Goal: Information Seeking & Learning: Learn about a topic

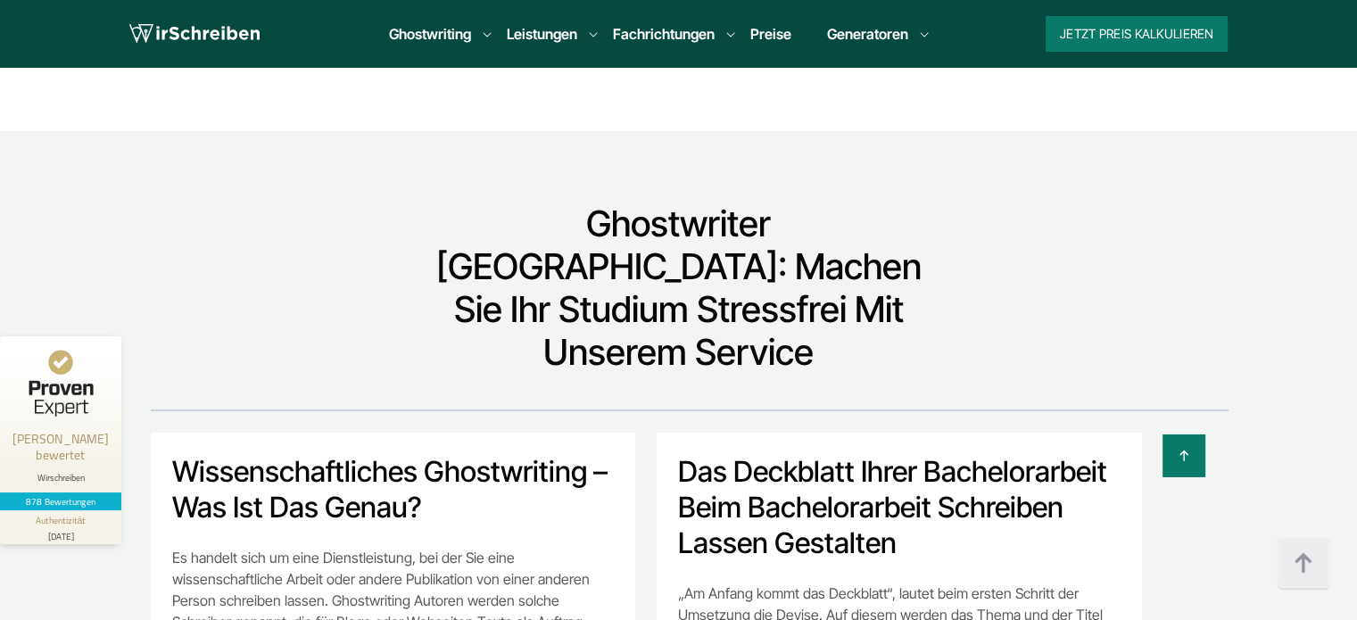
scroll to position [12756, 0]
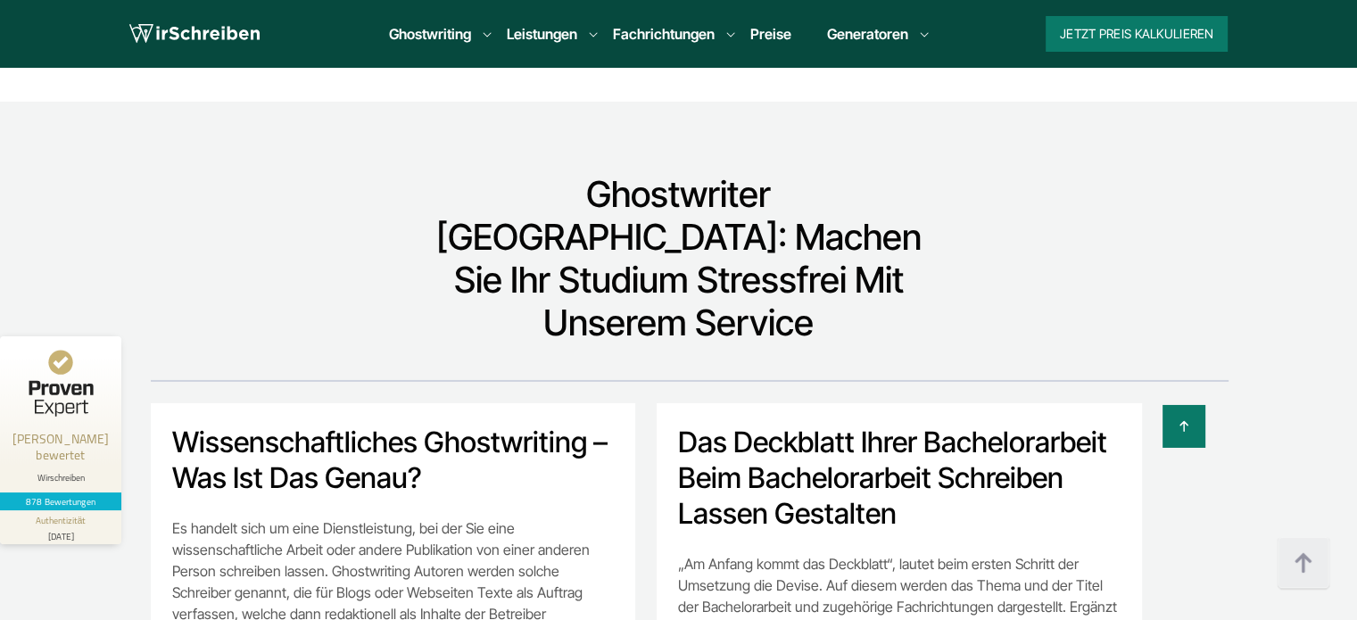
drag, startPoint x: 1103, startPoint y: 276, endPoint x: 970, endPoint y: 273, distance: 132.9
click at [970, 405] on div at bounding box center [634, 426] width 1142 height 43
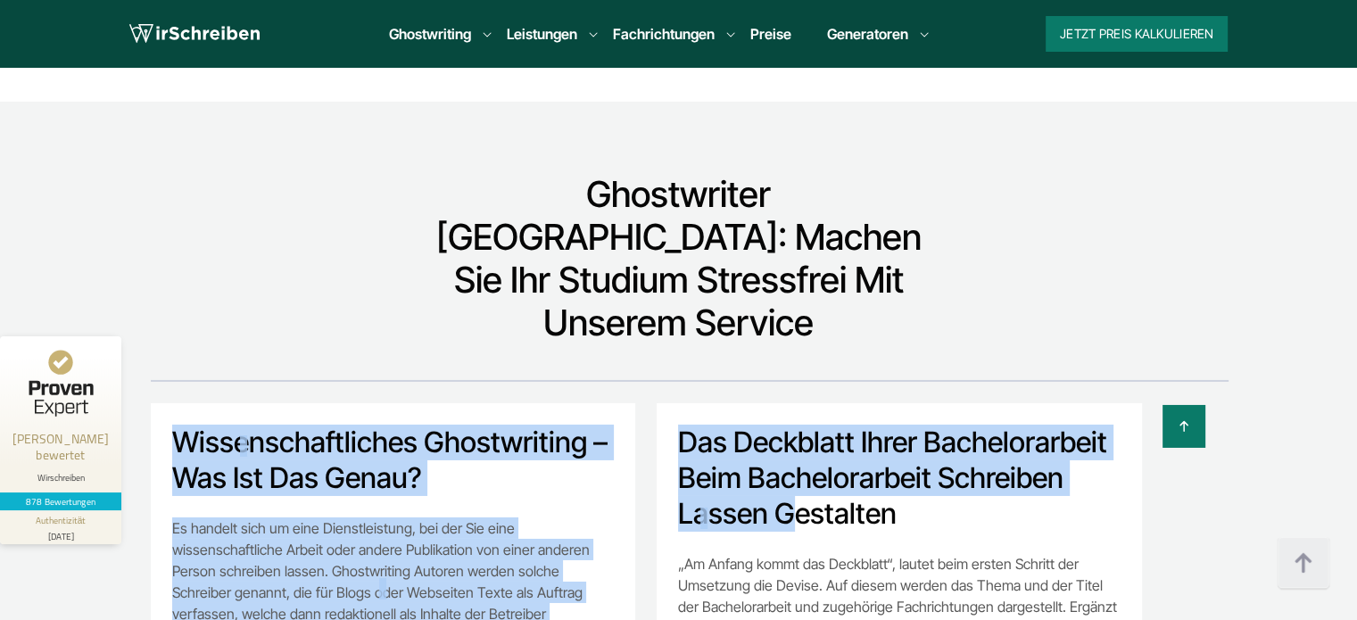
drag, startPoint x: 1099, startPoint y: 285, endPoint x: 1027, endPoint y: 289, distance: 72.3
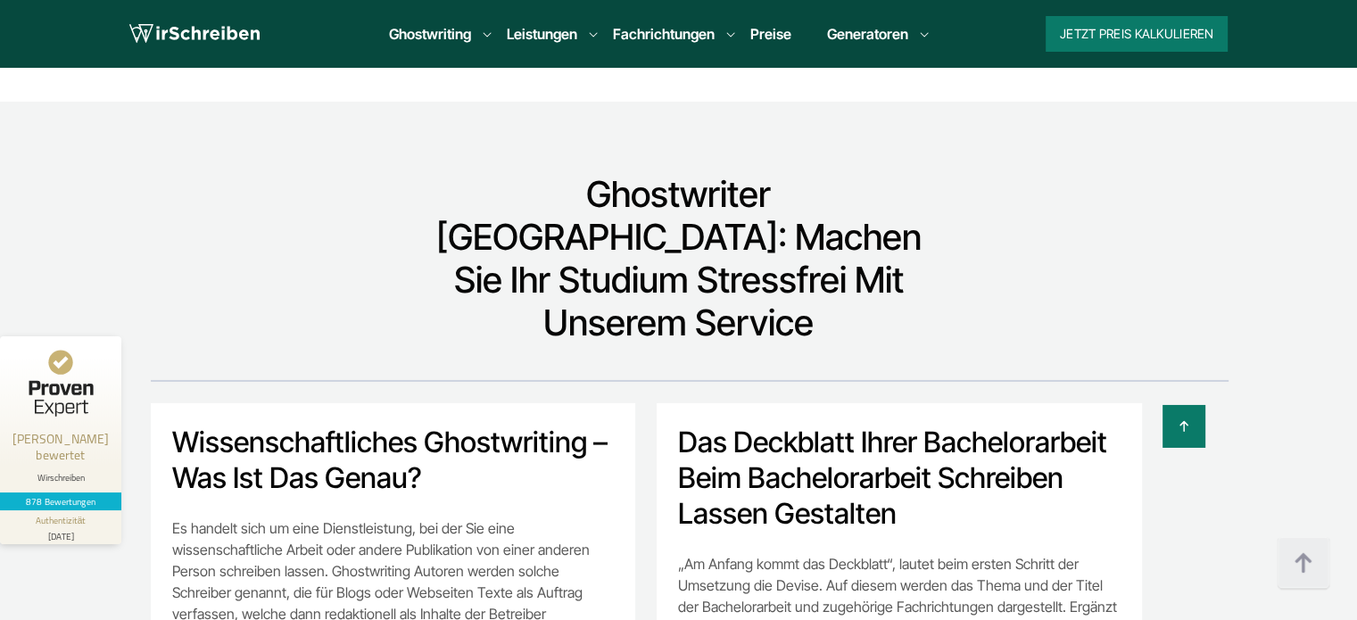
click at [1062, 425] on h2 "Das Deckblatt Ihrer Bachelorarbeit beim Bachelorarbeit schreiben lassen gestalt…" at bounding box center [899, 478] width 442 height 107
drag, startPoint x: 1102, startPoint y: 285, endPoint x: 1057, endPoint y: 284, distance: 44.6
click at [1057, 405] on div at bounding box center [634, 426] width 1142 height 43
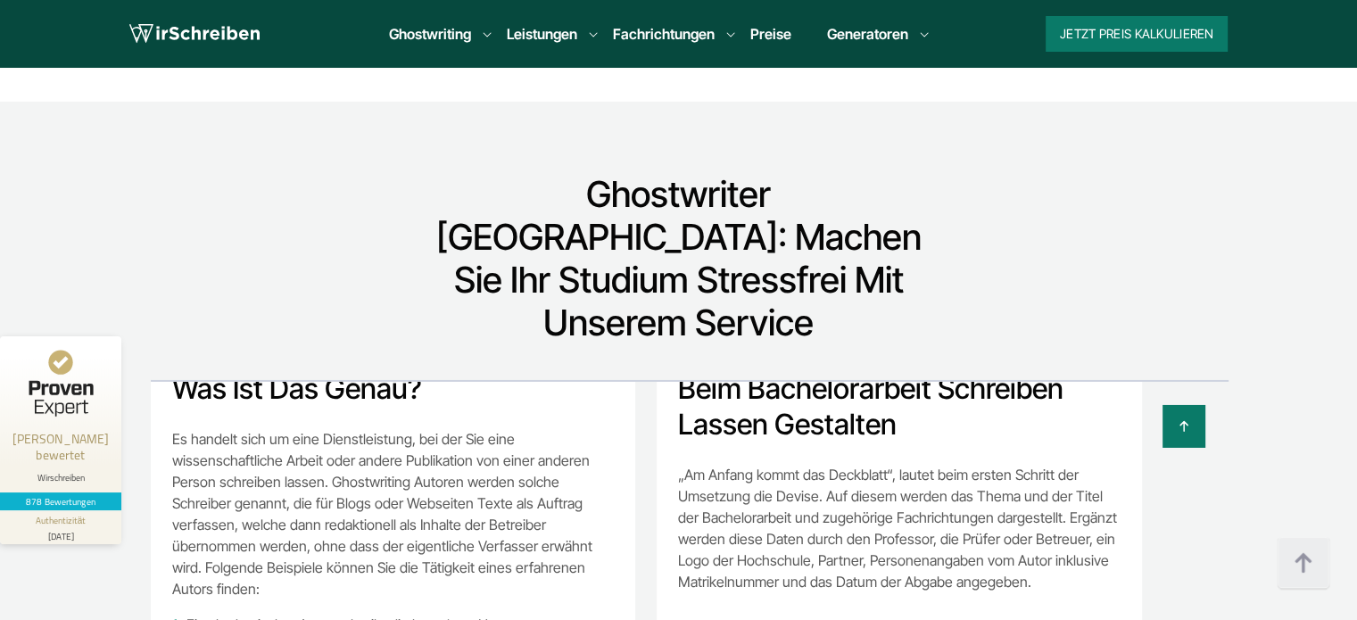
drag, startPoint x: 1020, startPoint y: 520, endPoint x: 846, endPoint y: 523, distance: 174.9
copy h2 "Bachelorarbeit"
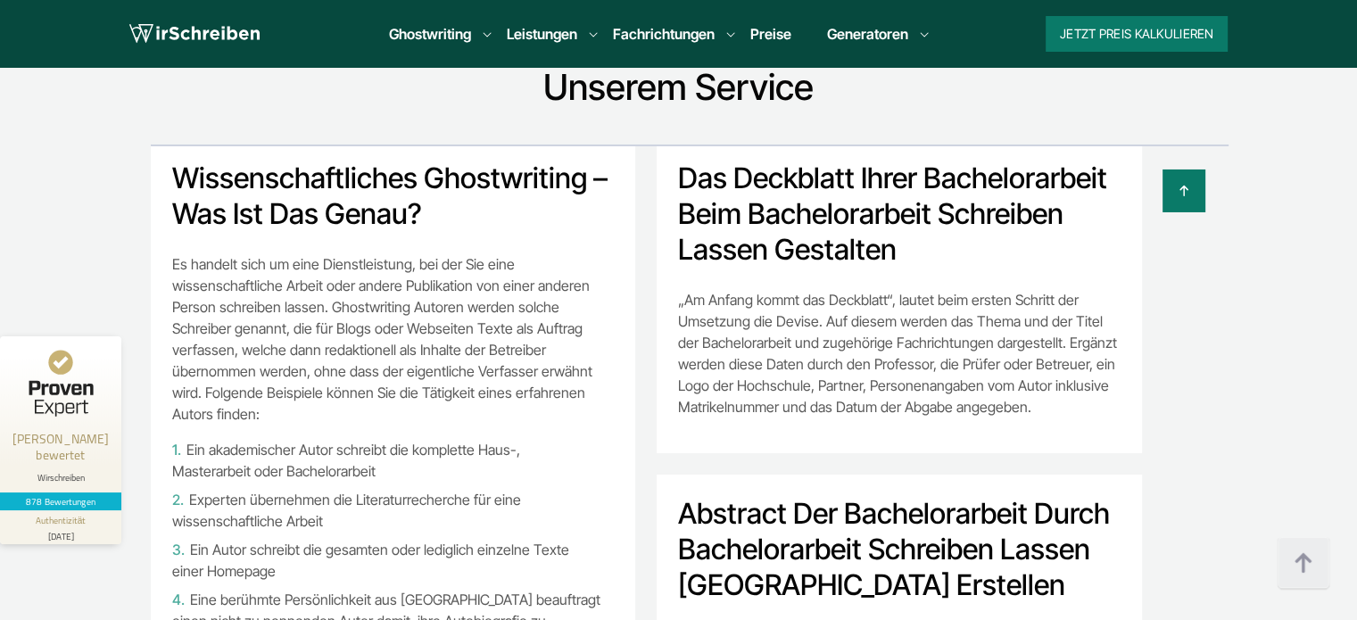
scroll to position [4010, 0]
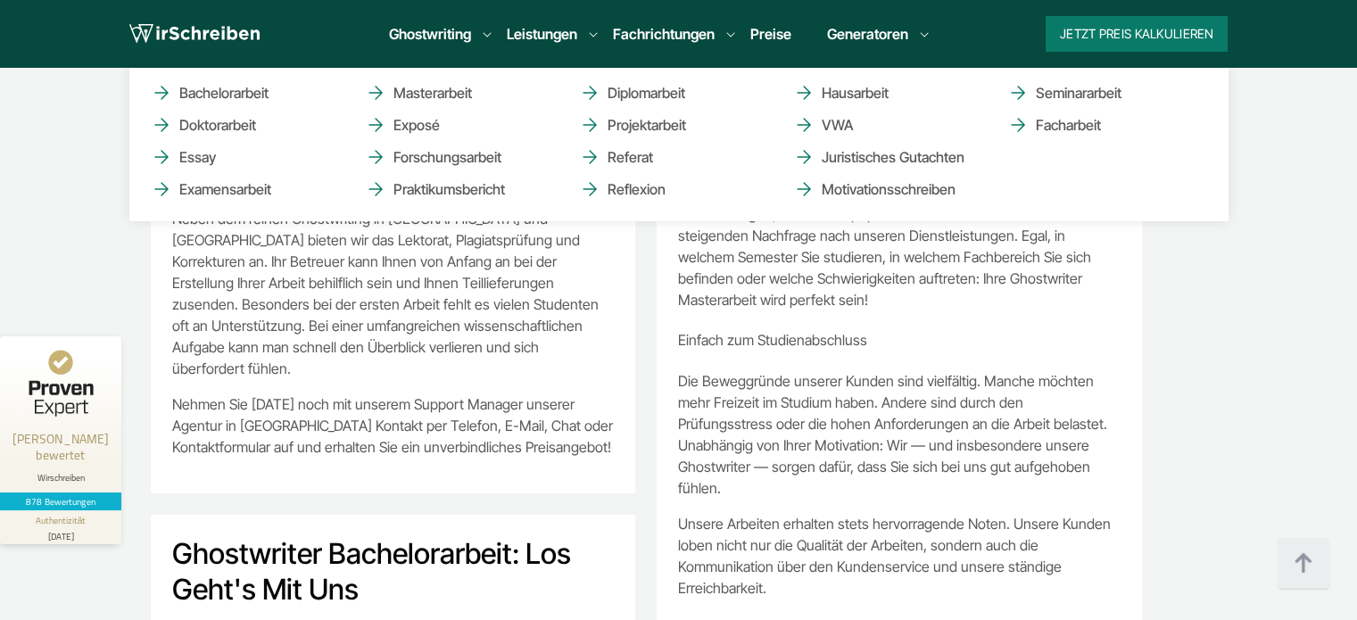
click at [458, 37] on li "Ghostwriting Bachelorarbeit Doktorarbeit Essay Examensarbeit Masterarbeit Expos…" at bounding box center [430, 33] width 82 height 21
click at [230, 131] on link "Doktorarbeit" at bounding box center [240, 124] width 178 height 21
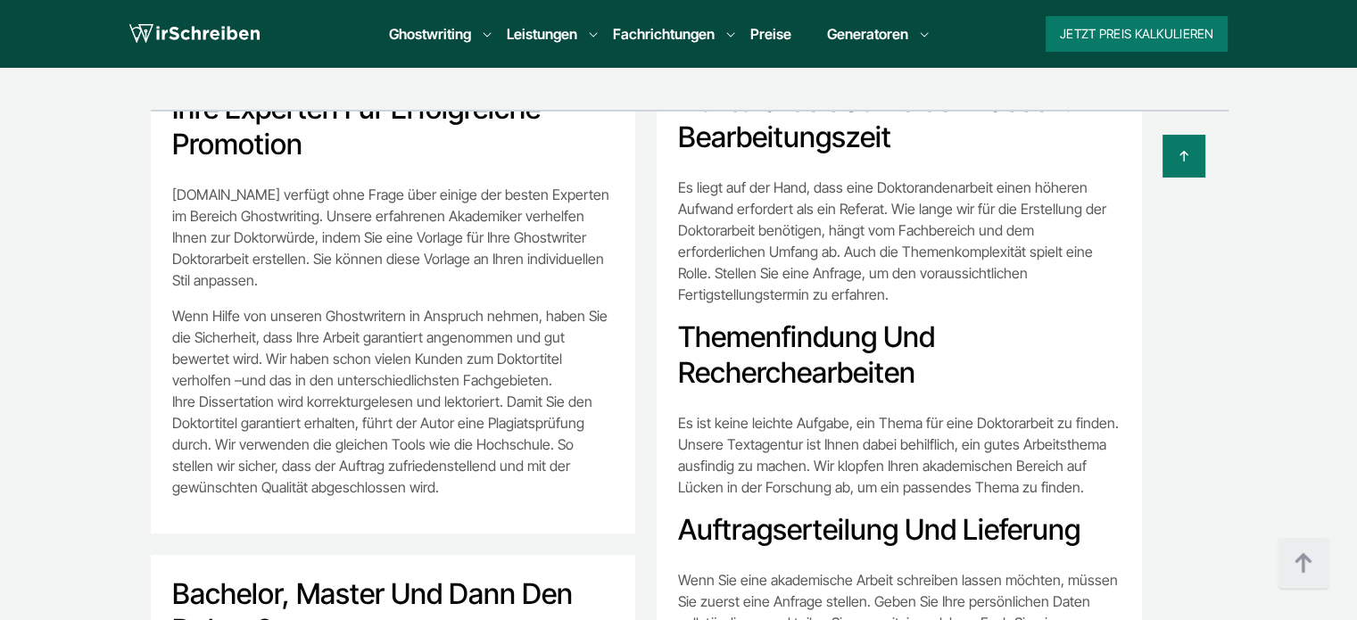
scroll to position [446, 0]
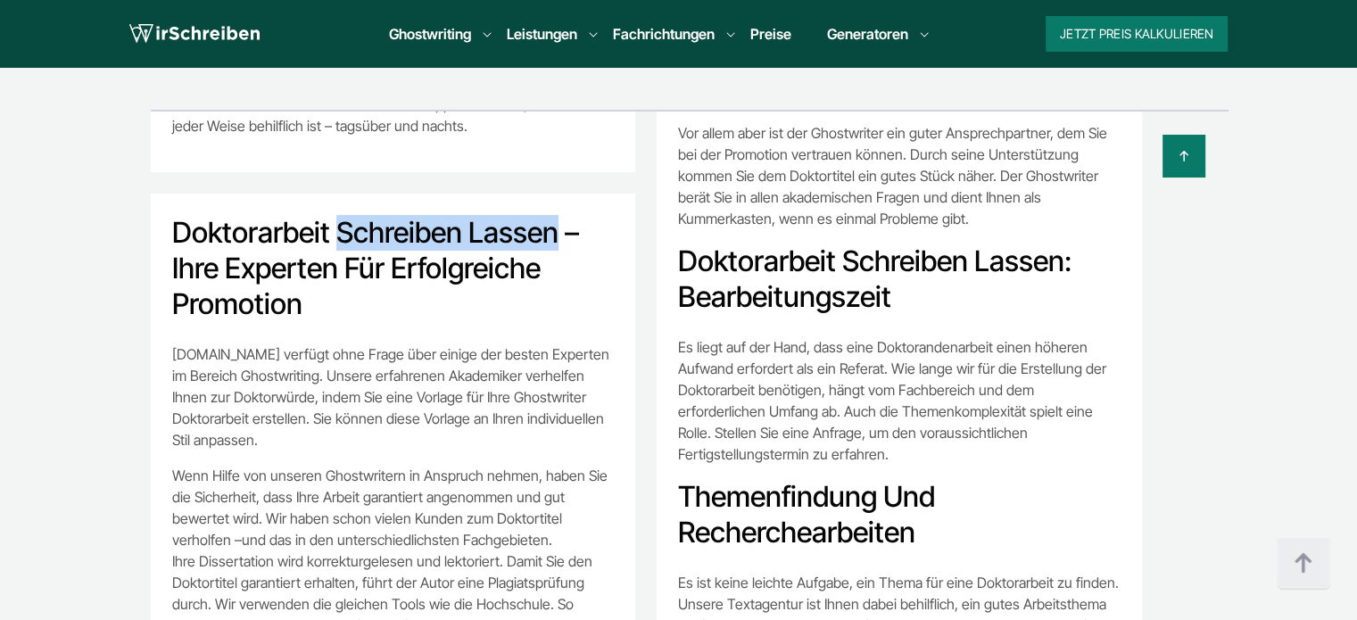
copy h2 "schreiben lassen"
drag, startPoint x: 341, startPoint y: 106, endPoint x: 556, endPoint y: 103, distance: 215.0
click at [556, 215] on h2 "Doktorarbeit schreiben lassen – Ihre Experten für erfolgreiche Promotion" at bounding box center [393, 268] width 442 height 107
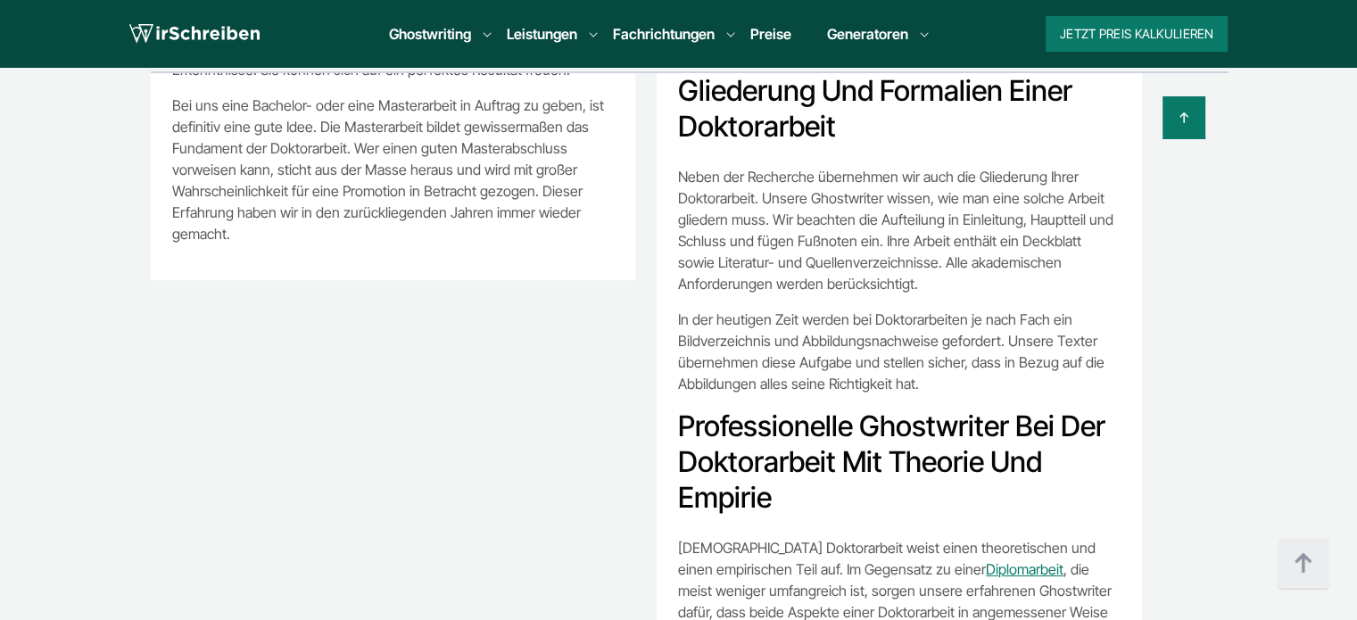
scroll to position [10036, 0]
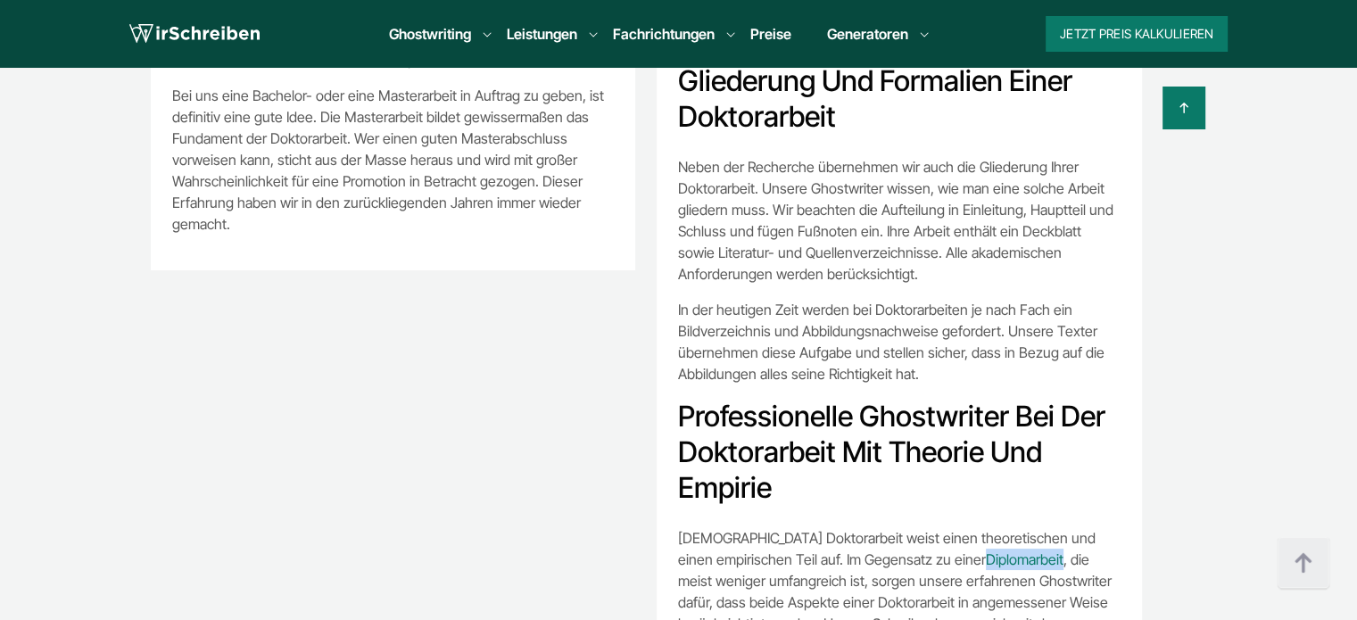
copy link "Diplomarbeit"
drag, startPoint x: 916, startPoint y: 410, endPoint x: 842, endPoint y: 409, distance: 74.1
click at [842, 527] on p "Jede Doktorarbeit weist einen theoretischen und einen empirischen Teil auf. Im …" at bounding box center [899, 602] width 442 height 150
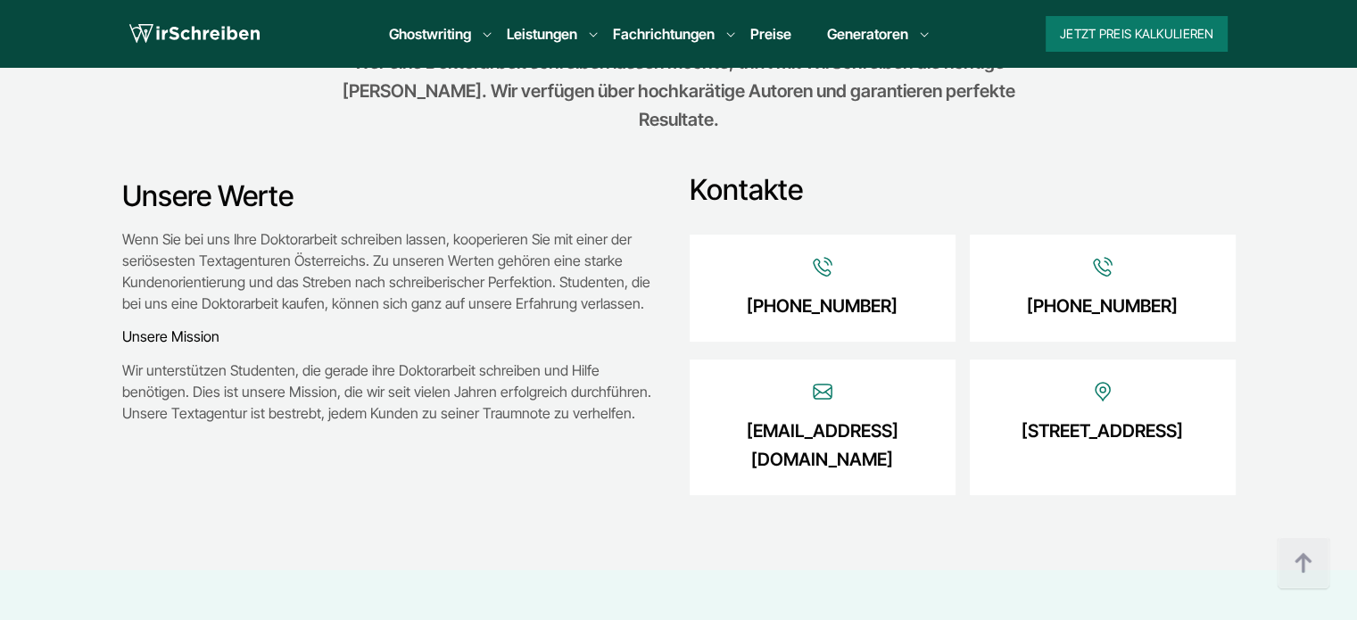
scroll to position [7696, 0]
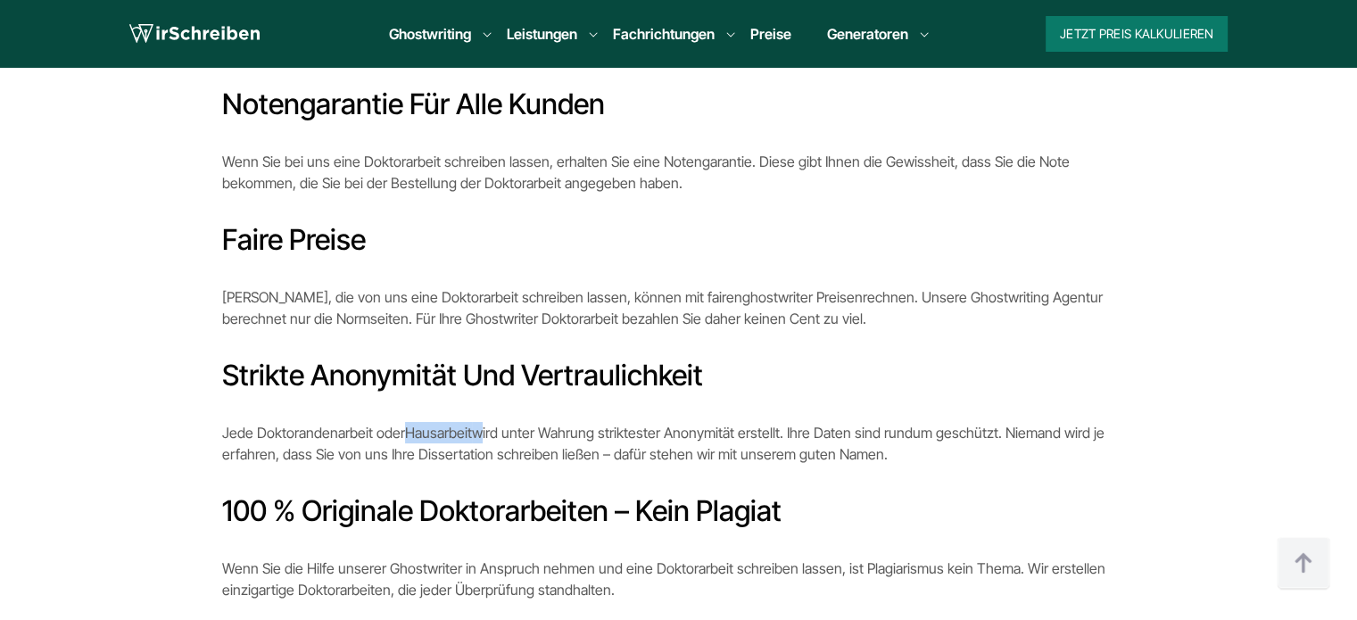
drag, startPoint x: 472, startPoint y: 309, endPoint x: 406, endPoint y: 309, distance: 66.0
click at [406, 422] on p "Jede Doktorandenarbeit oder Hausarbeit wird unter Wahrung striktester Anonymitä…" at bounding box center [678, 443] width 913 height 43
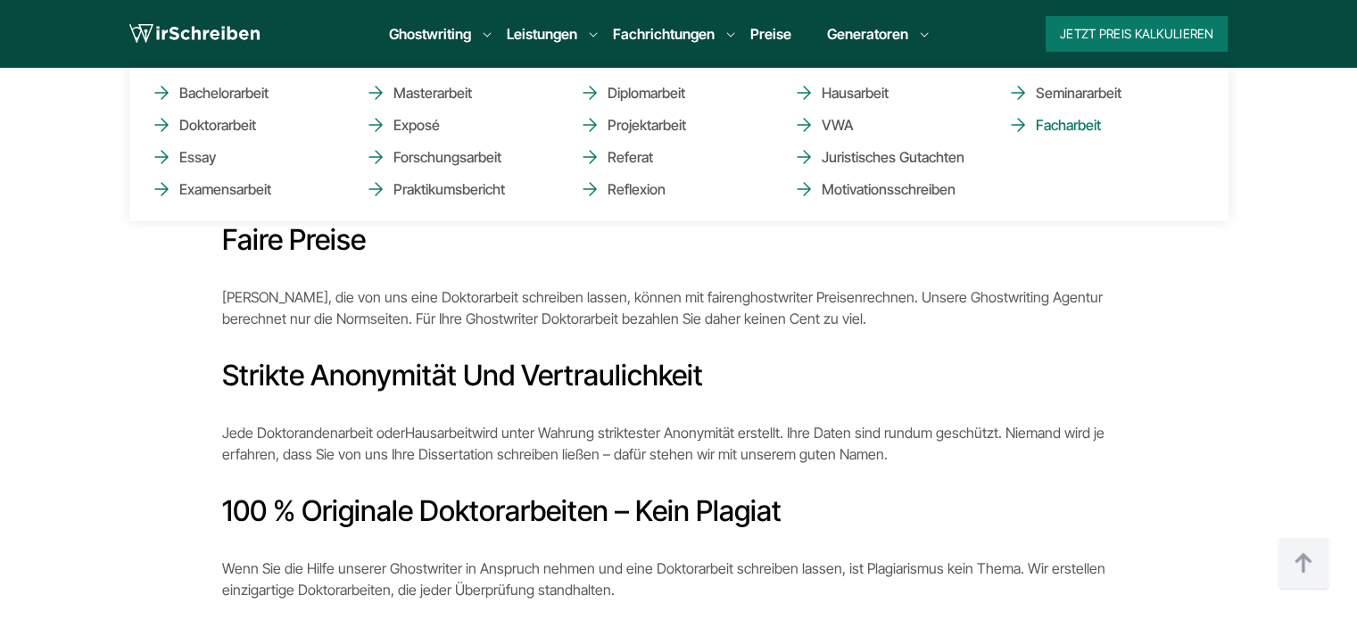
click at [1036, 127] on link "Facharbeit" at bounding box center [1096, 124] width 178 height 21
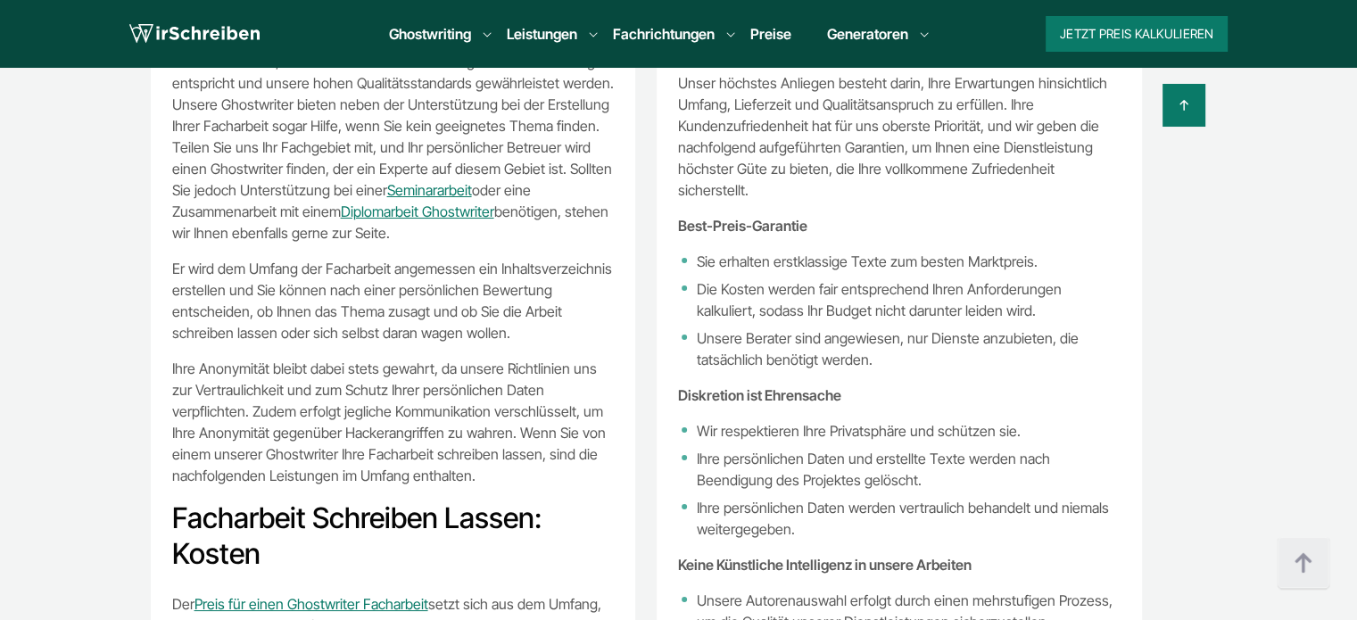
scroll to position [89, 0]
copy link "Seminararbeit"
drag, startPoint x: 471, startPoint y: 161, endPoint x: 388, endPoint y: 160, distance: 83.0
click at [388, 160] on p "Unsere Verfasser sind erfahrene Profis und erstklassige Akademiker. Sie stellen…" at bounding box center [393, 136] width 442 height 214
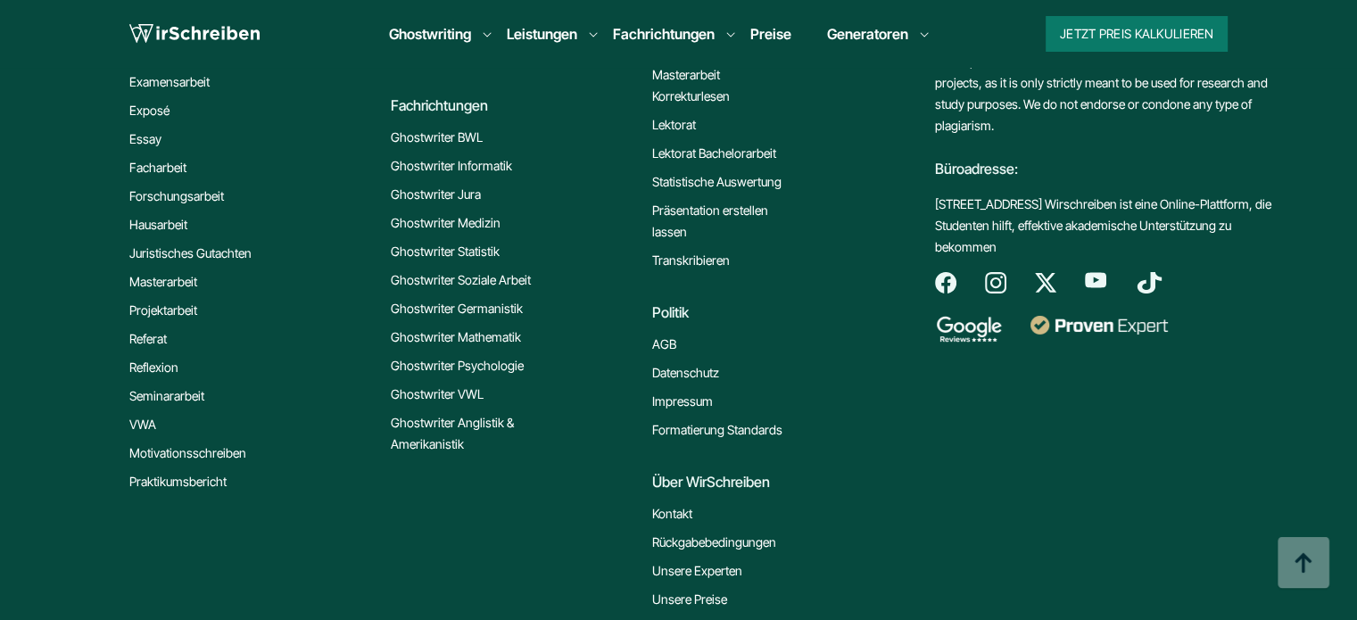
scroll to position [9841, 0]
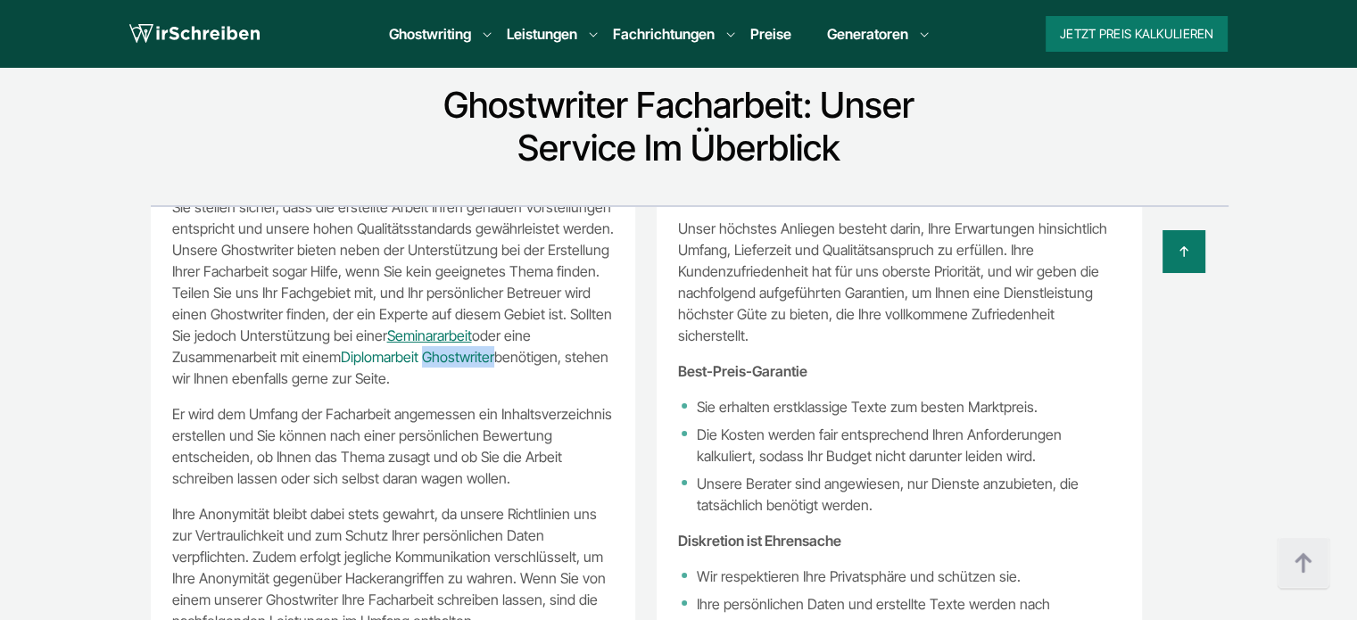
copy link "Ghostwriter"
drag, startPoint x: 494, startPoint y: 332, endPoint x: 426, endPoint y: 333, distance: 67.8
click at [426, 333] on p "Unsere Verfasser sind erfahrene Profis und erstklassige Akademiker. Sie stellen…" at bounding box center [393, 282] width 442 height 214
click at [541, 351] on p "Unsere Verfasser sind erfahrene Profis und erstklassige Akademiker. Sie stellen…" at bounding box center [393, 282] width 442 height 214
copy p "Diplomarbeit Ghostwriter"
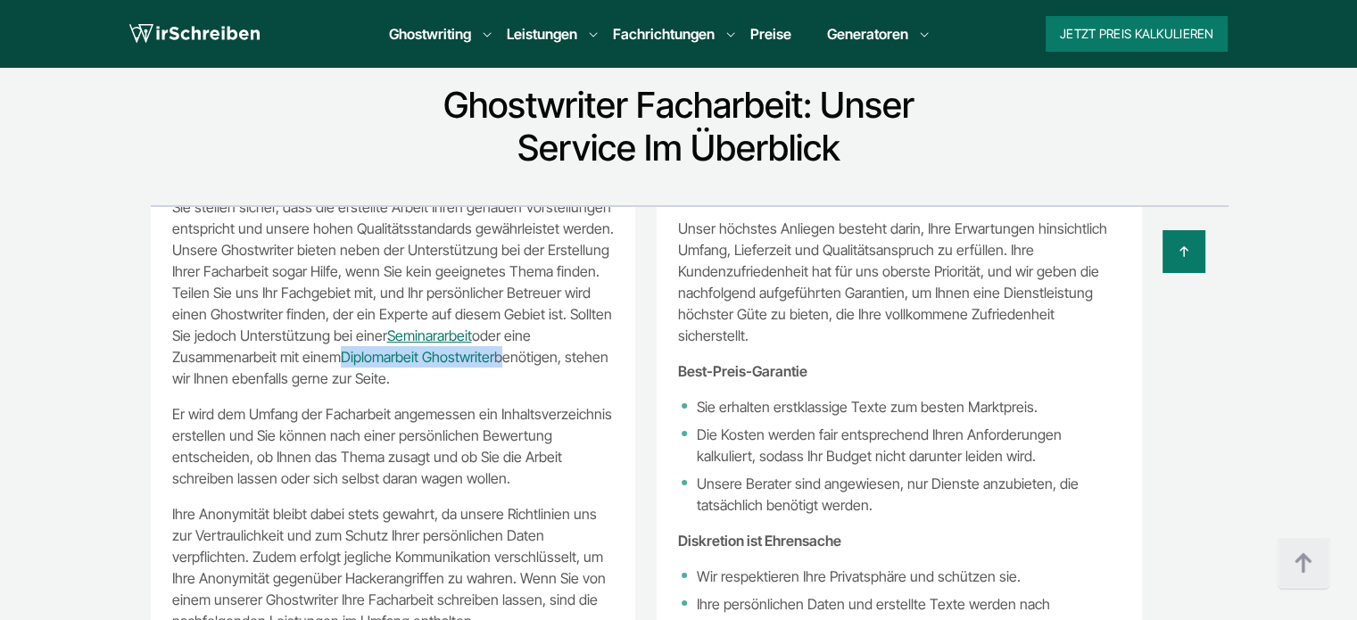
drag, startPoint x: 489, startPoint y: 331, endPoint x: 344, endPoint y: 333, distance: 144.5
click at [344, 333] on p "Unsere Verfasser sind erfahrene Profis und erstklassige Akademiker. Sie stellen…" at bounding box center [393, 282] width 442 height 214
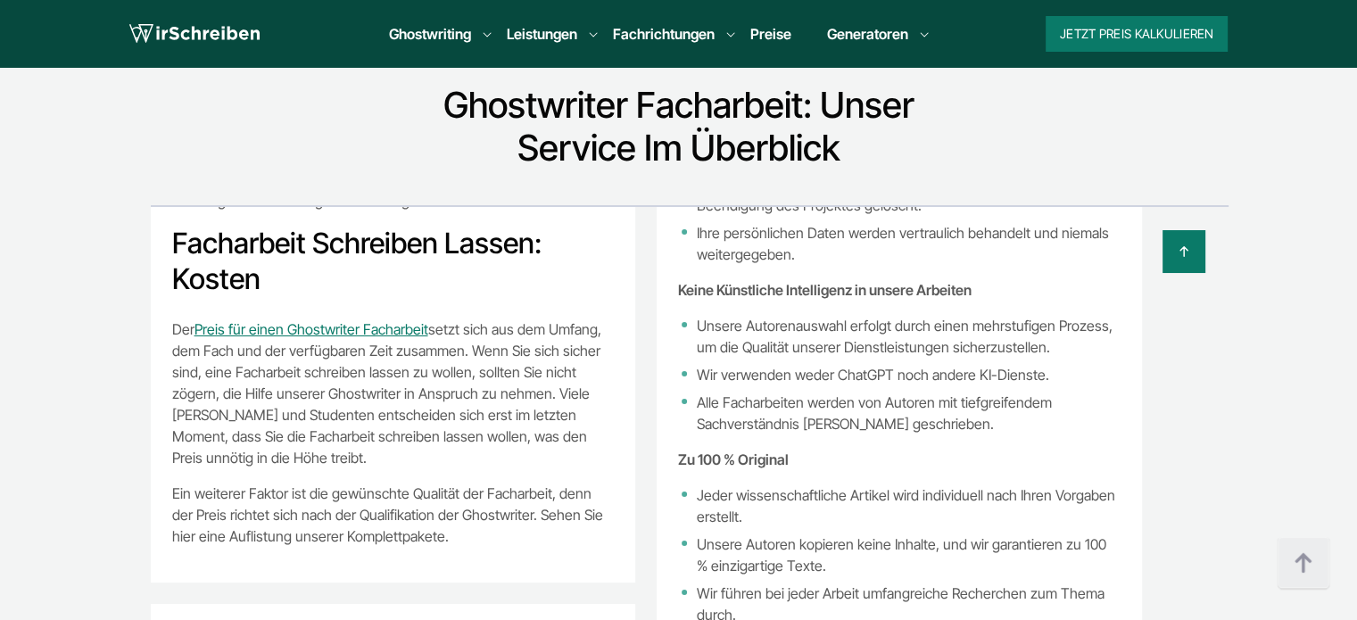
scroll to position [535, 0]
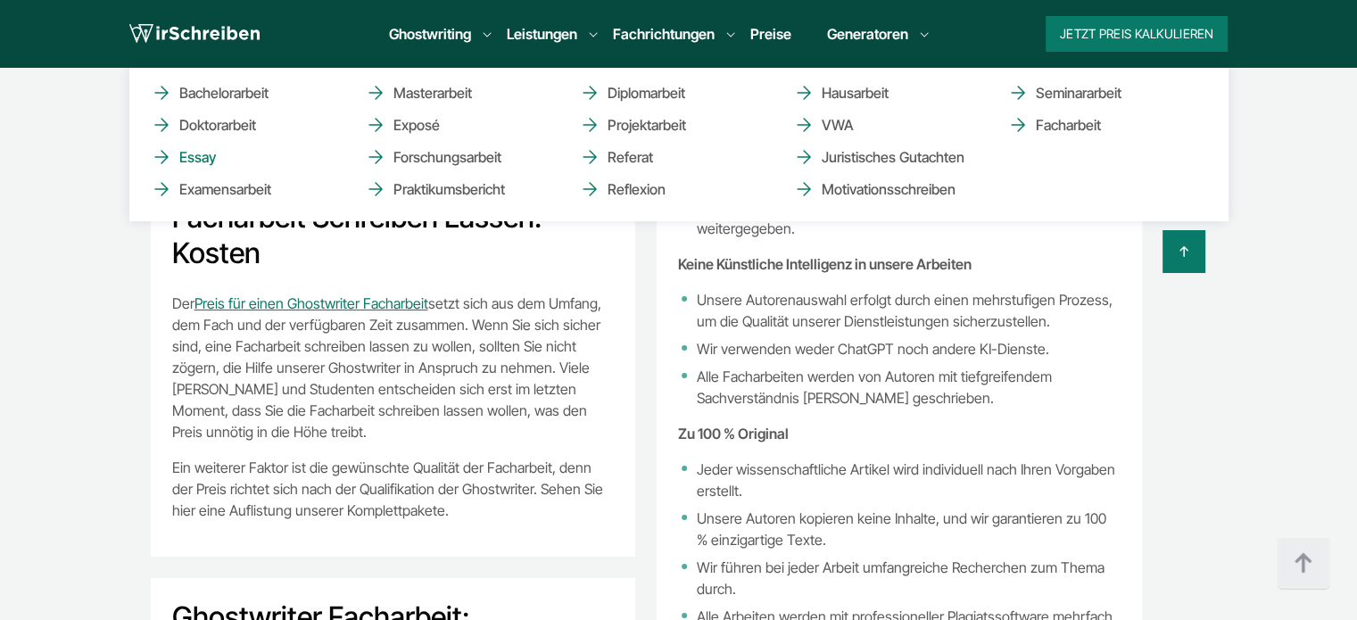
click at [203, 157] on link "Essay" at bounding box center [240, 156] width 178 height 21
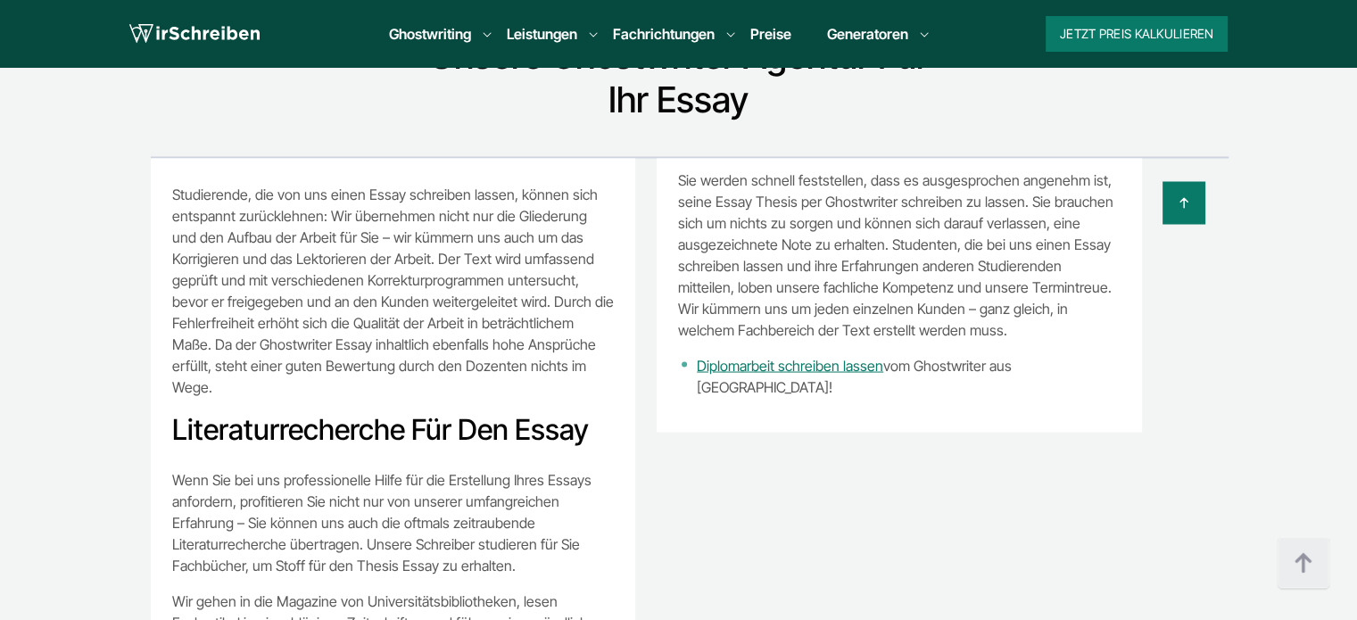
scroll to position [956, 0]
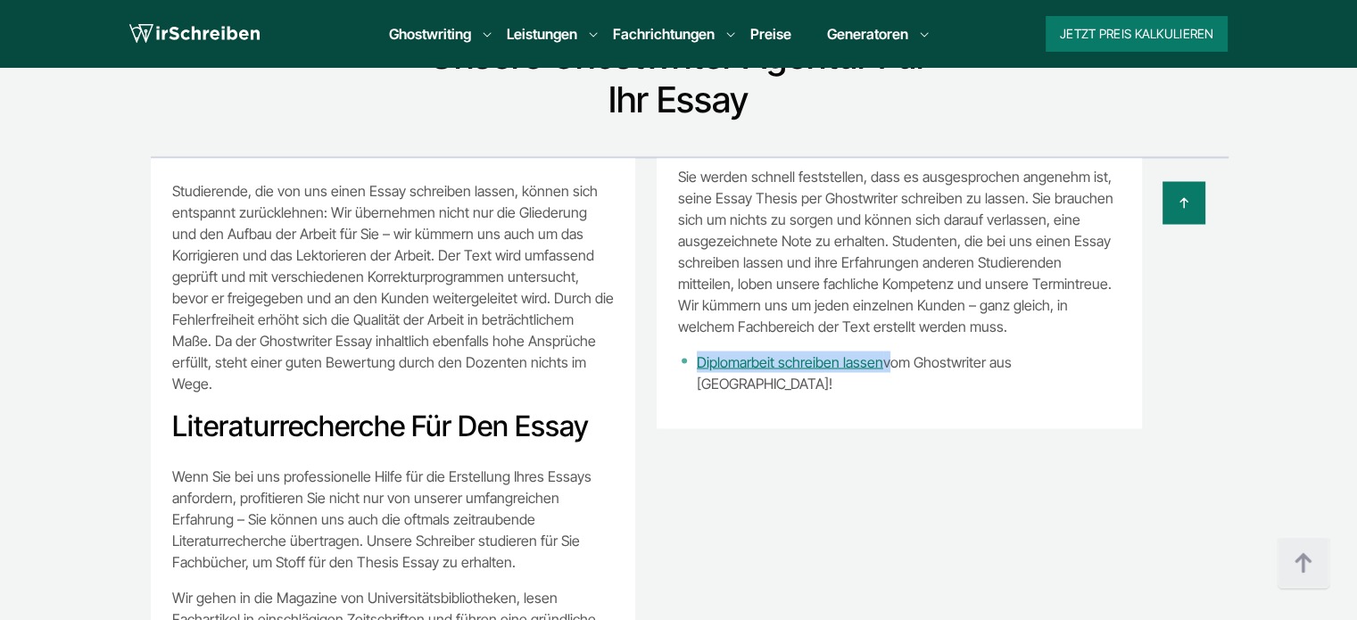
copy li "Diplomarbeit schreiben lassen"
drag, startPoint x: 878, startPoint y: 310, endPoint x: 690, endPoint y: 312, distance: 188.2
click at [690, 351] on li "Diplomarbeit schreiben lassen vom Ghostwriter aus Österreich!" at bounding box center [899, 372] width 442 height 43
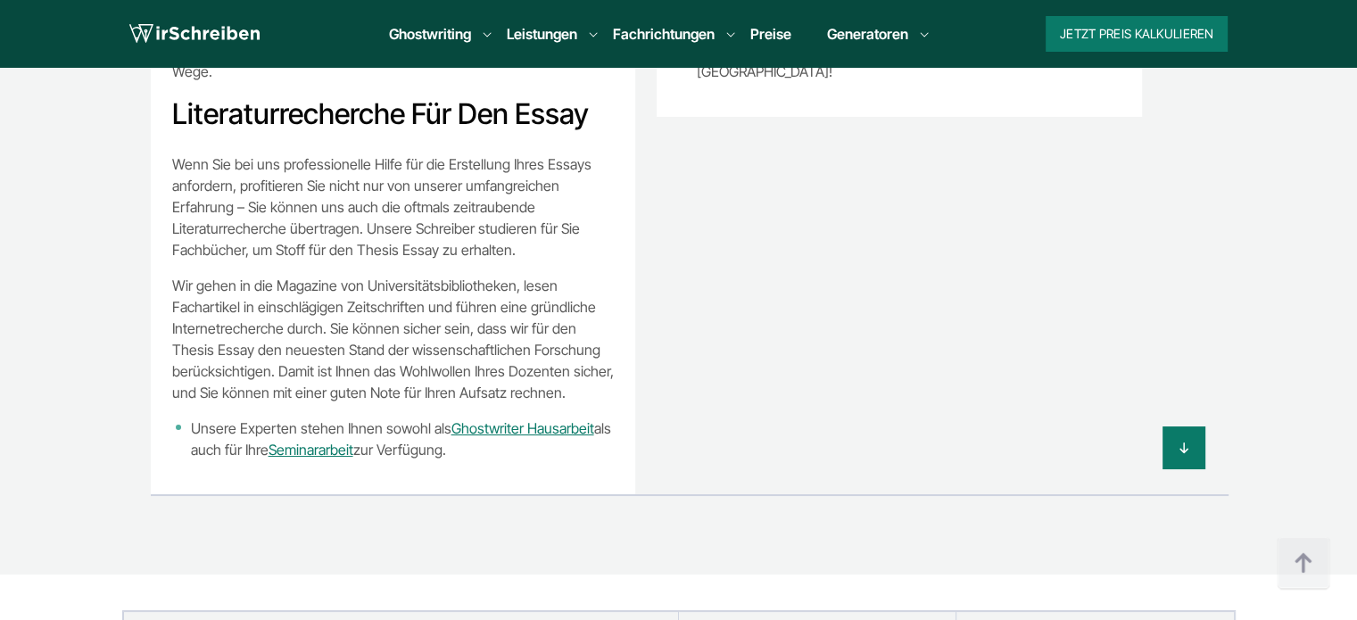
scroll to position [10437, 0]
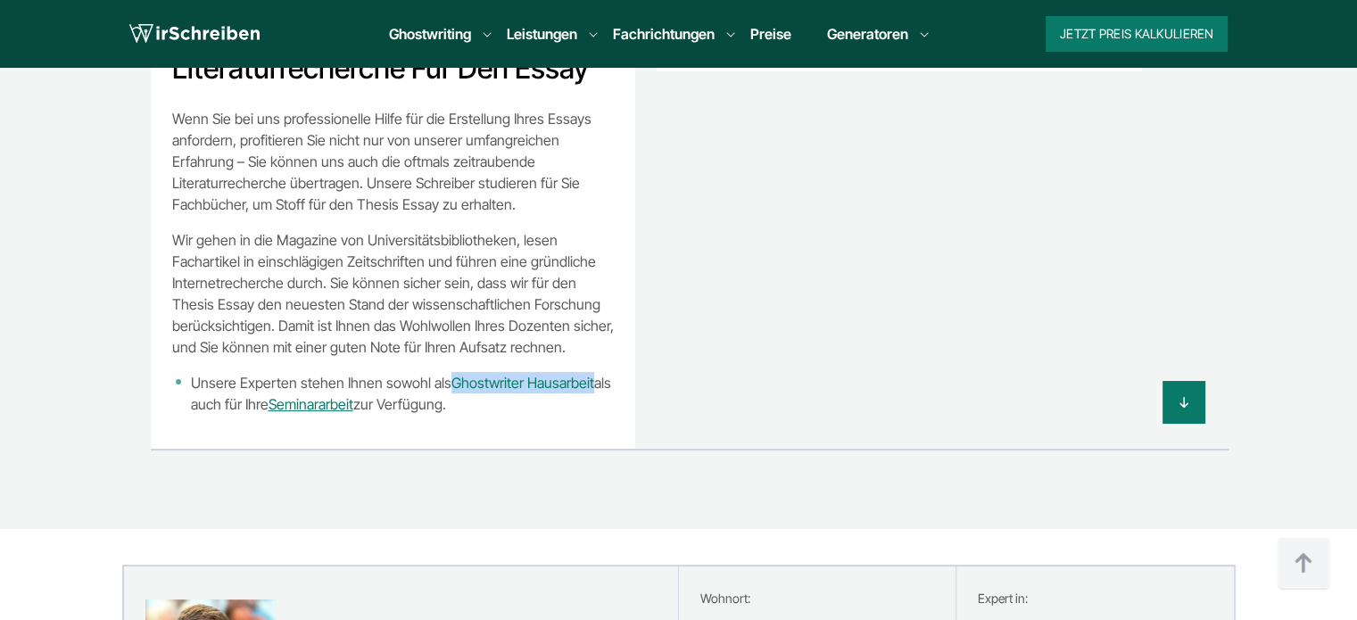
copy link "Ghostwriter Hausarbeit"
drag, startPoint x: 588, startPoint y: 310, endPoint x: 446, endPoint y: 310, distance: 141.8
click at [446, 372] on li "Unsere Experten stehen Ihnen sowohl als Ghostwriter Hausarbeit als auch für Ihr…" at bounding box center [393, 393] width 442 height 43
drag, startPoint x: 265, startPoint y: 335, endPoint x: 317, endPoint y: 335, distance: 51.7
click at [317, 381] on div at bounding box center [634, 402] width 1142 height 43
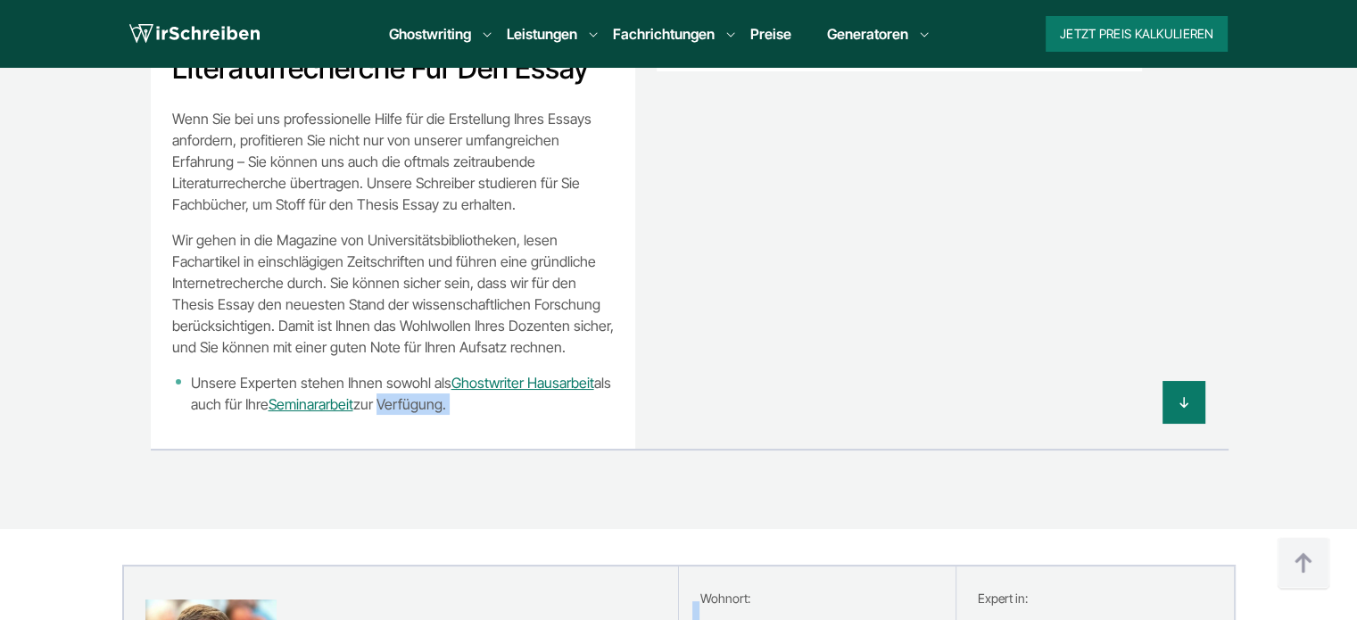
drag, startPoint x: 376, startPoint y: 332, endPoint x: 271, endPoint y: 337, distance: 104.5
click at [271, 337] on div "Die besten Ghostwriter für Ihr Essay: Wir erstellen Ihre Arbeit Themenfindung u…" at bounding box center [679, 124] width 1142 height 651
click at [534, 381] on div at bounding box center [634, 402] width 1142 height 43
copy li "hre Seminararbeit"
drag, startPoint x: 250, startPoint y: 328, endPoint x: 353, endPoint y: 330, distance: 103.5
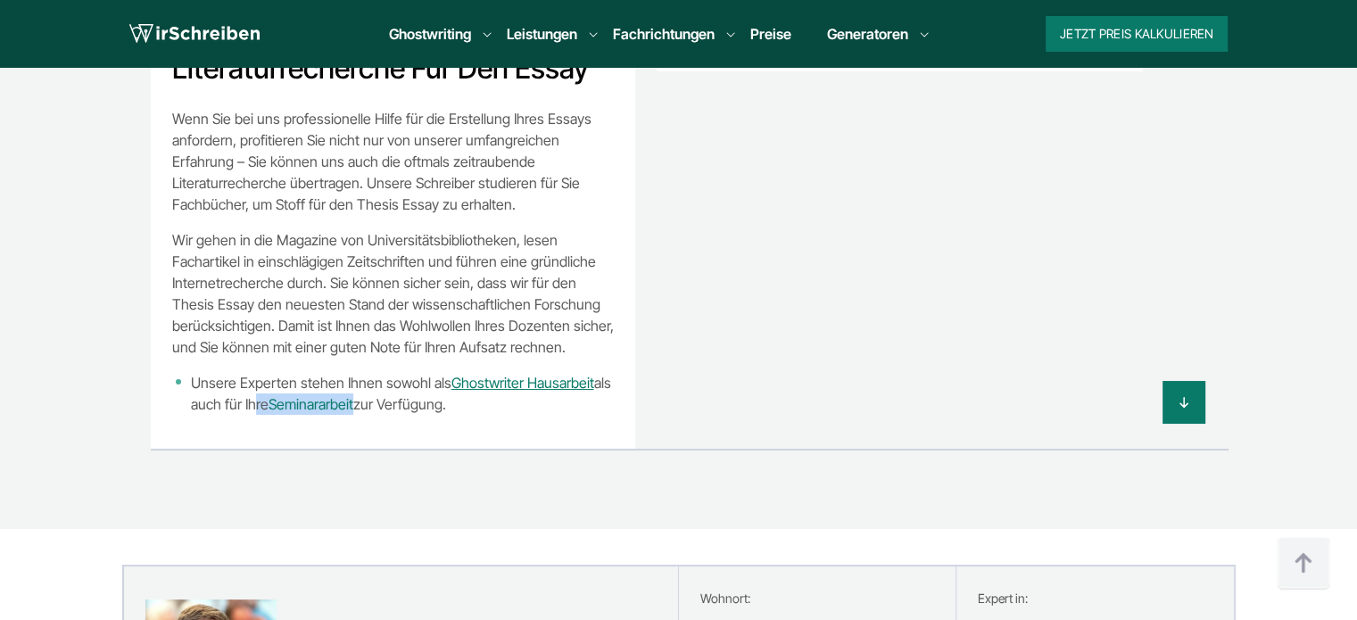
click at [353, 372] on li "Unsere Experten stehen Ihnen sowohl als Ghostwriter Hausarbeit als auch für Ihr…" at bounding box center [393, 393] width 442 height 43
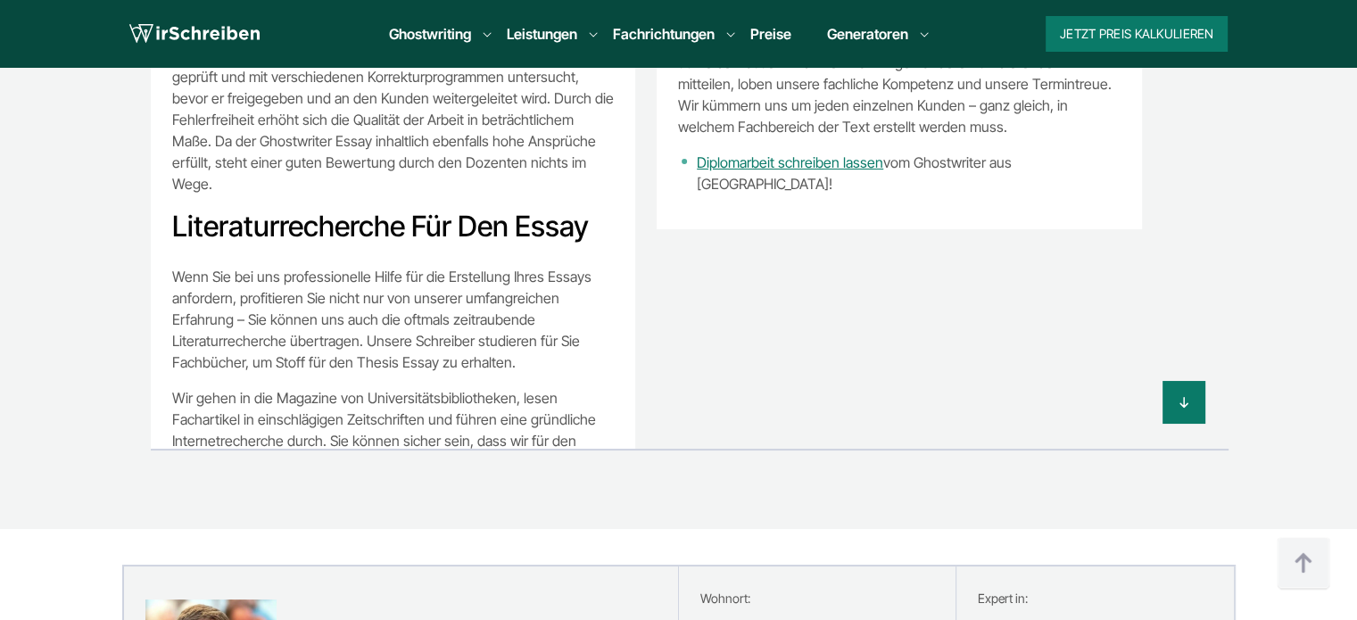
scroll to position [689, 0]
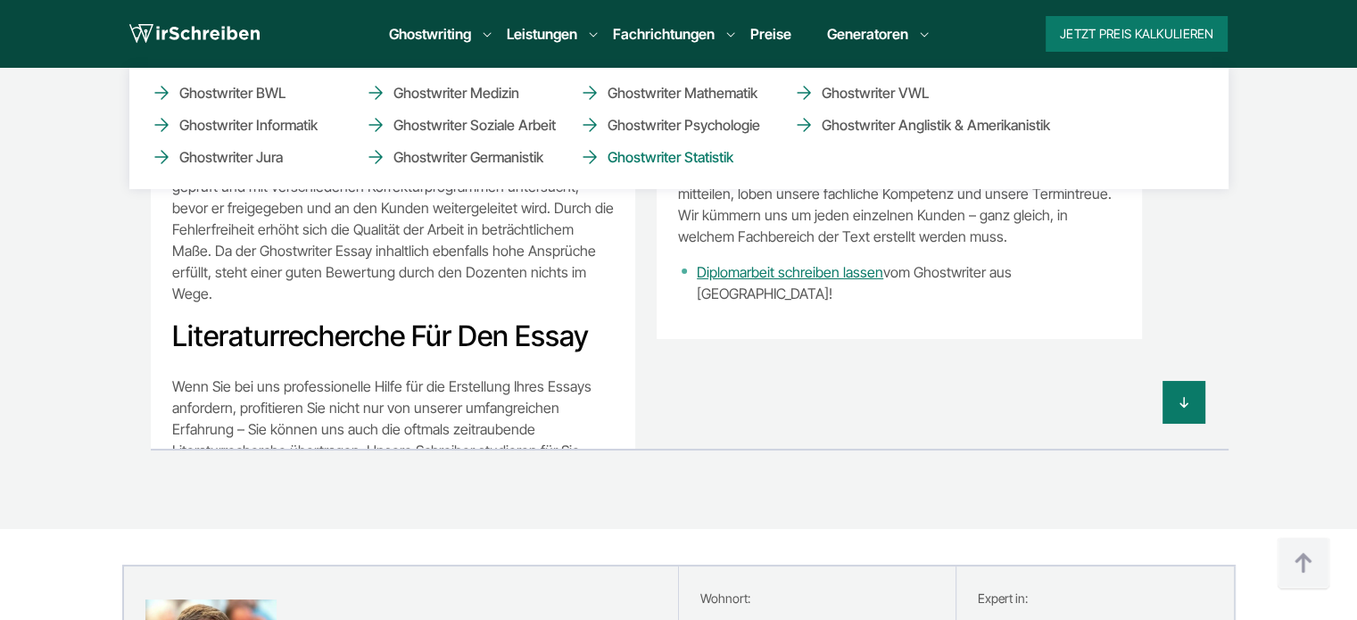
click at [703, 157] on link "Ghostwriter Statistik" at bounding box center [668, 156] width 178 height 21
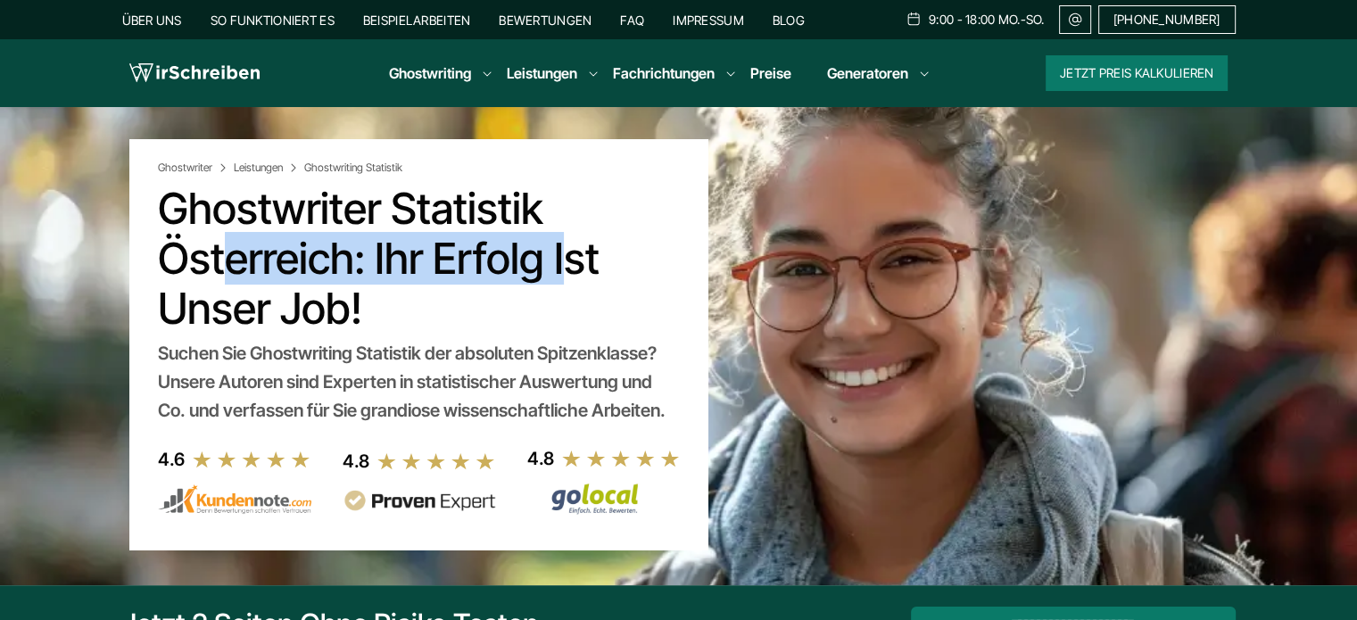
drag, startPoint x: 465, startPoint y: 207, endPoint x: 169, endPoint y: 219, distance: 296.4
click at [169, 219] on h1 "Ghostwriter Statistik Österreich: Ihr Erfolg ist unser Job!" at bounding box center [418, 259] width 521 height 150
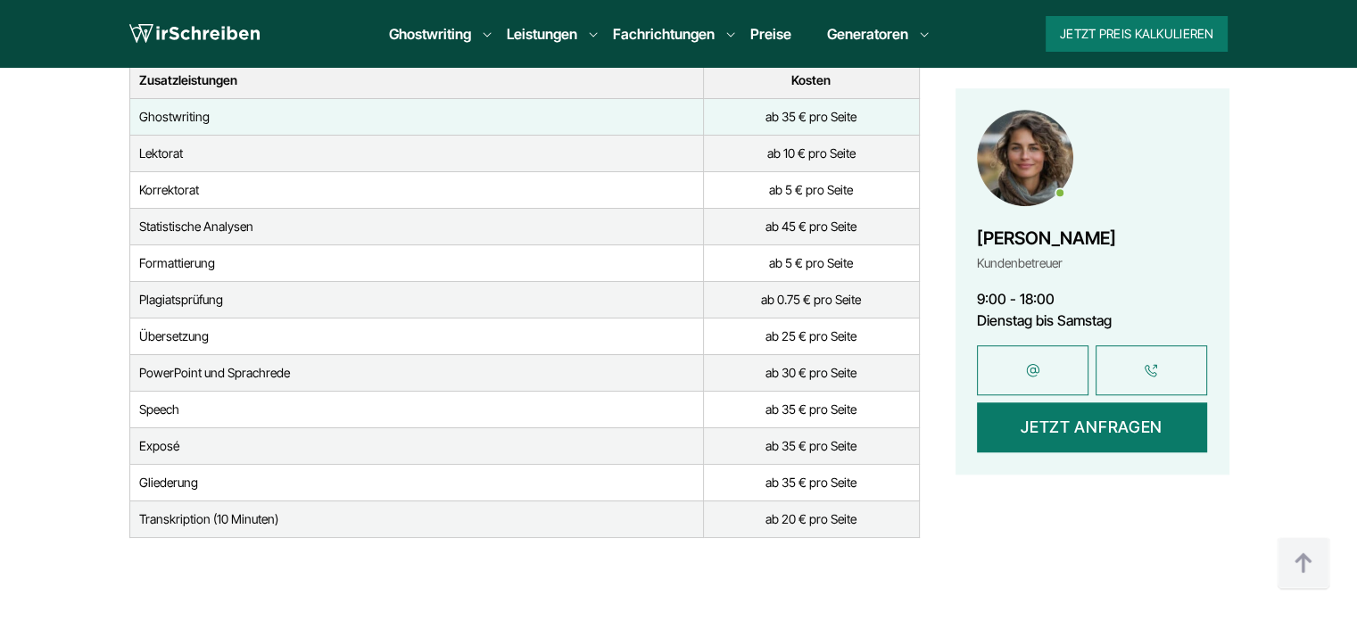
scroll to position [8207, 0]
